Goal: Task Accomplishment & Management: Complete application form

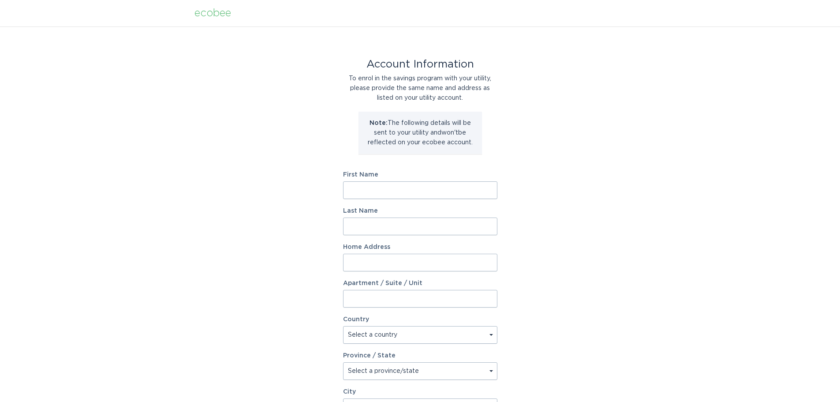
click at [425, 187] on input "First Name" at bounding box center [420, 190] width 154 height 18
type input "[PERSON_NAME]"
type input "[STREET_ADDRESS]"
select select "US"
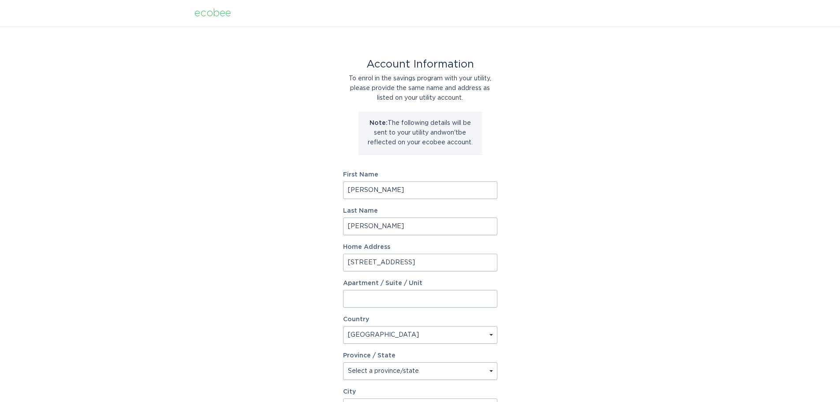
type input "Robbinsdale"
type input "55422"
select select "MN"
click at [381, 260] on input "[STREET_ADDRESS]" at bounding box center [420, 263] width 154 height 18
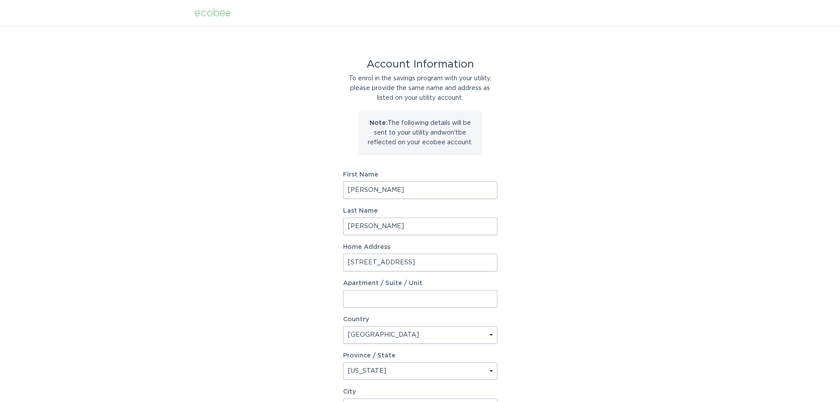
click at [381, 260] on input "[STREET_ADDRESS]" at bounding box center [420, 263] width 154 height 18
type input "[STREET_ADDRESS][PERSON_NAME]"
click at [366, 374] on select "Select a province/state [US_STATE] [US_STATE] [US_STATE] [US_STATE] [US_STATE] …" at bounding box center [420, 371] width 154 height 18
click at [268, 347] on div "Account Information To enrol in the savings program with your utility, please p…" at bounding box center [420, 269] width 840 height 487
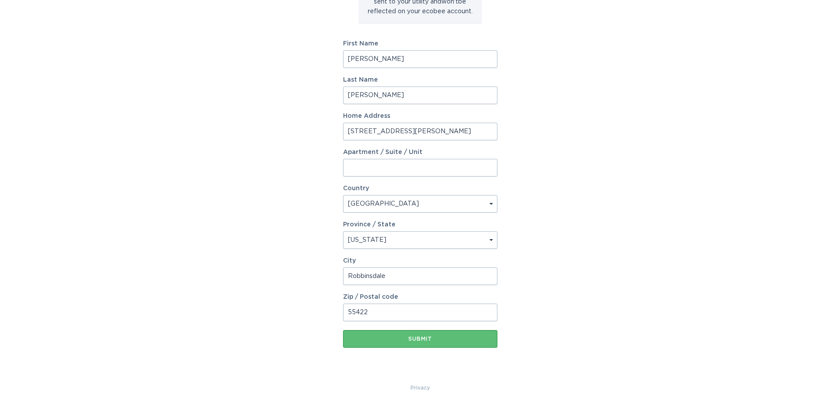
scroll to position [135, 0]
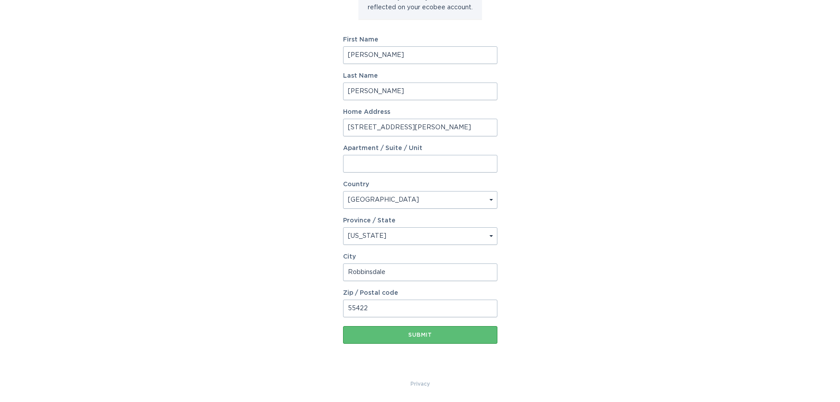
click at [371, 265] on input "Robbinsdale" at bounding box center [420, 272] width 154 height 18
type input "[GEOGRAPHIC_DATA]"
click at [383, 310] on input "55422" at bounding box center [420, 308] width 154 height 18
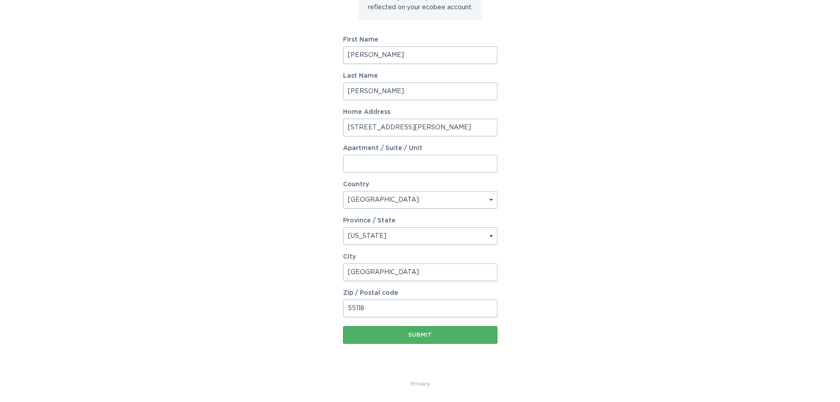
type input "55118"
click at [395, 333] on div "Submit" at bounding box center [420, 334] width 146 height 5
